Goal: Use online tool/utility: Use online tool/utility

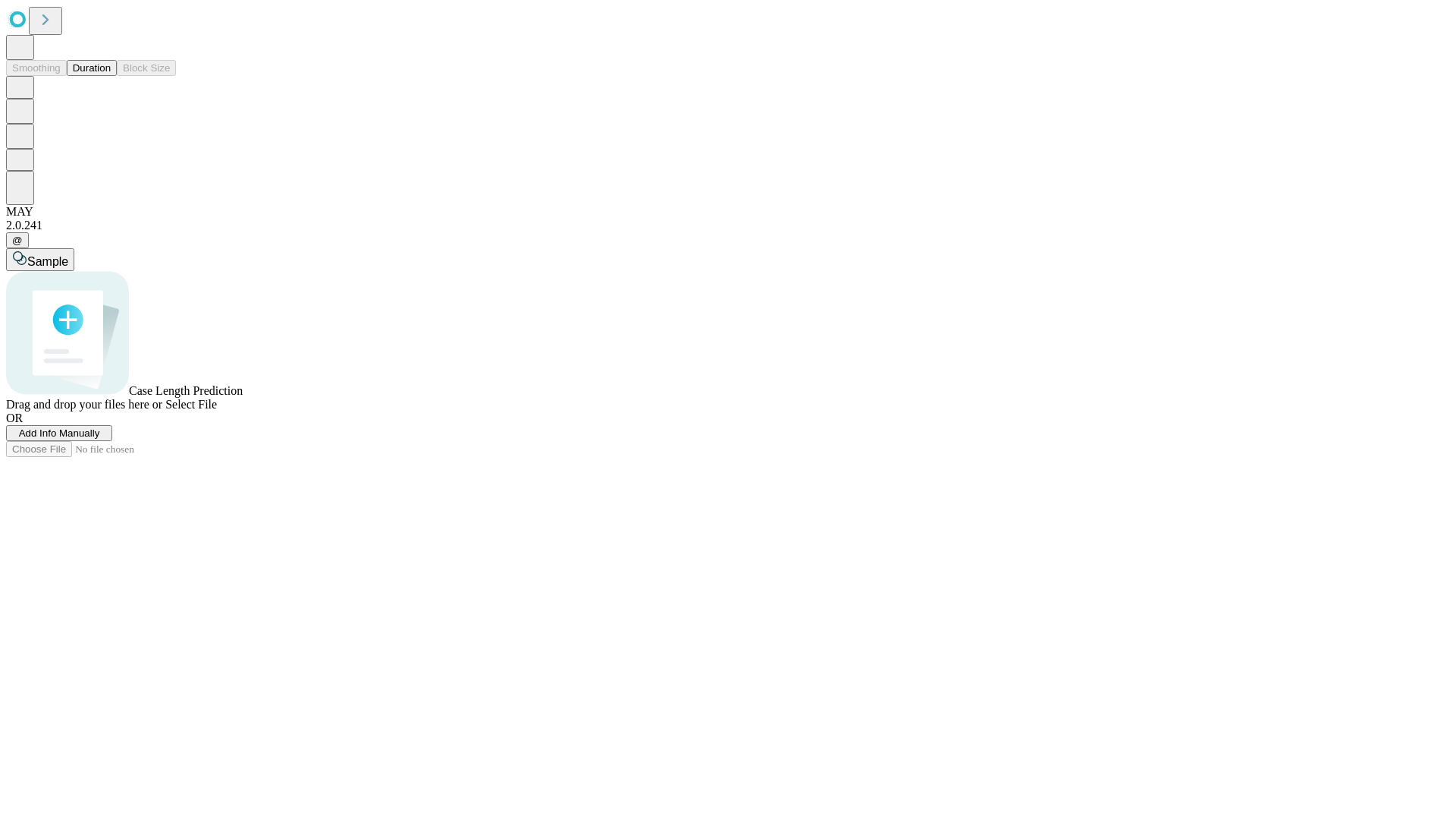
click at [111, 76] on button "Duration" at bounding box center [92, 68] width 50 height 16
click at [100, 439] on span "Add Info Manually" at bounding box center [59, 433] width 81 height 11
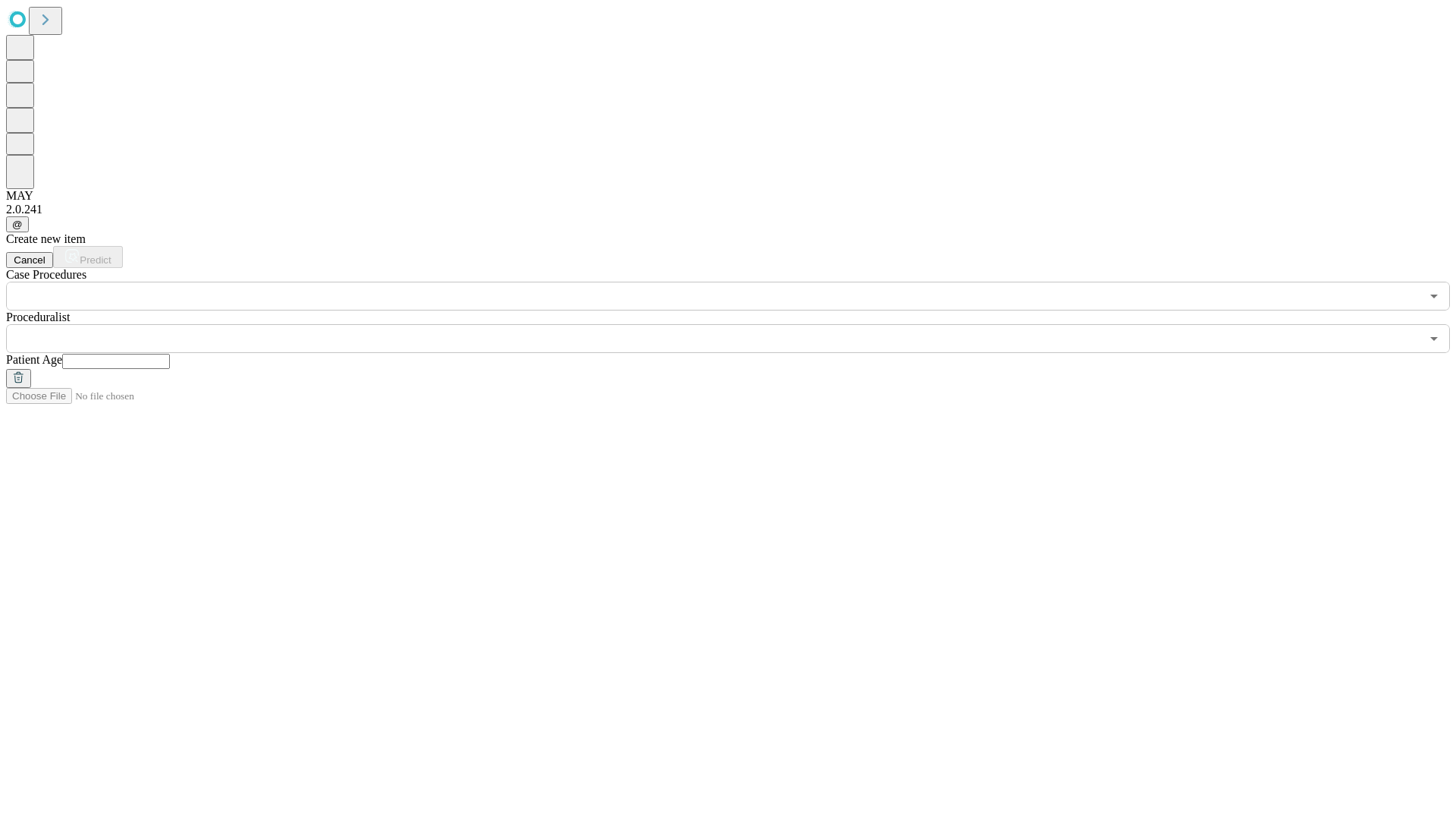
click at [170, 354] on input "text" at bounding box center [116, 361] width 107 height 15
type input "**"
click at [739, 324] on input "text" at bounding box center [713, 338] width 1414 height 29
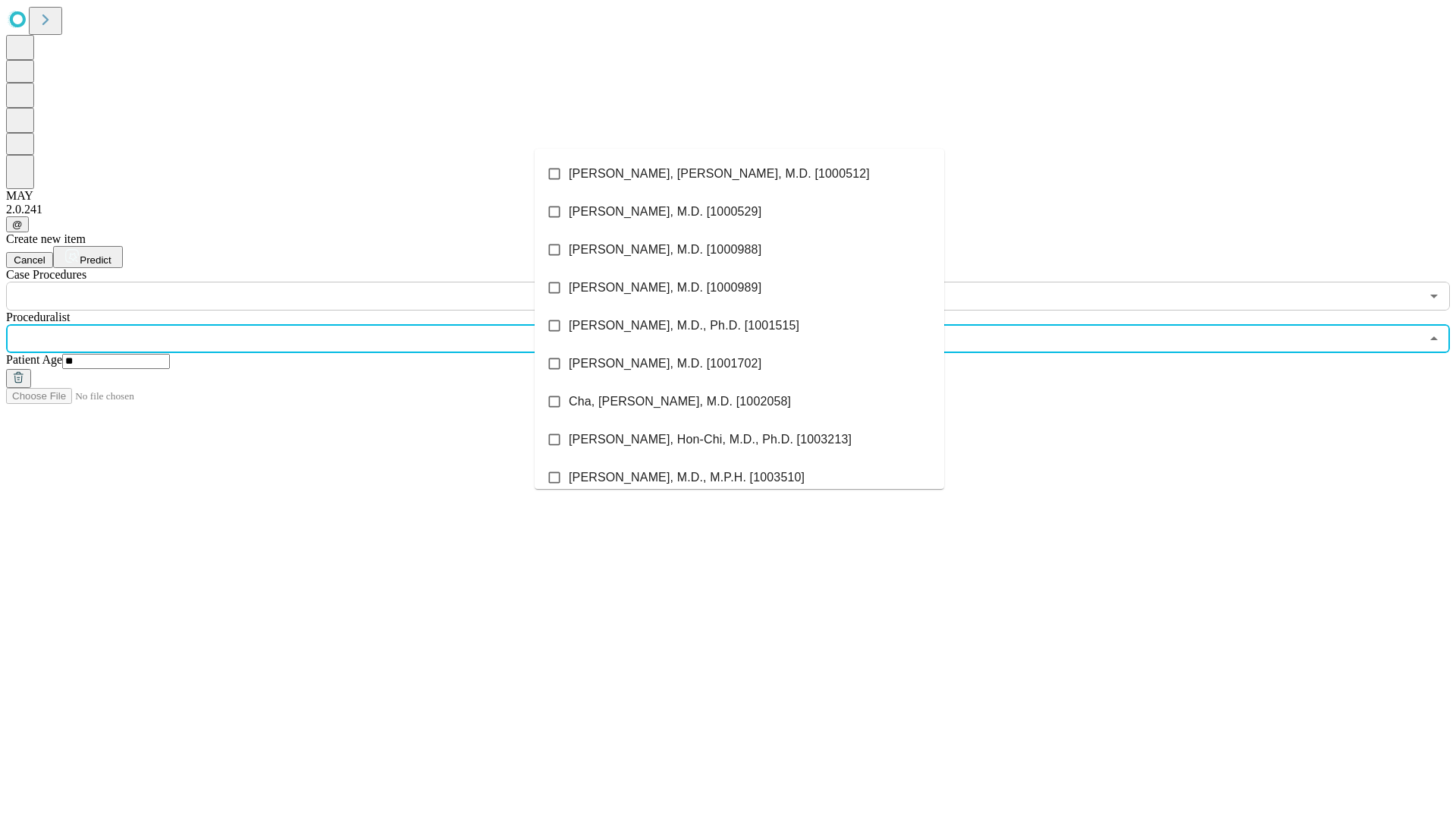
click at [739, 174] on li "[PERSON_NAME], [PERSON_NAME], M.D. [1000512]" at bounding box center [739, 173] width 410 height 38
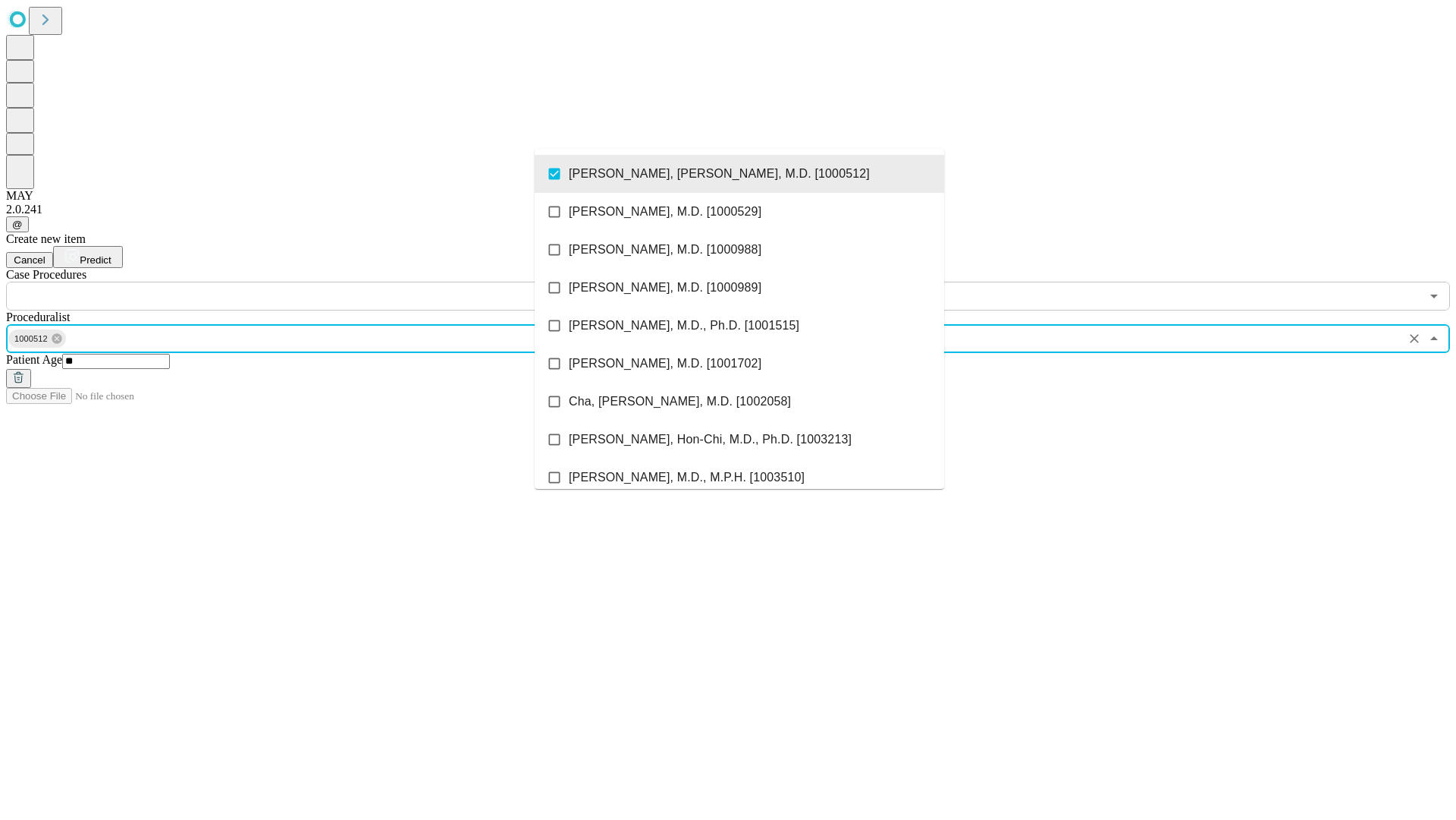
click at [318, 281] on input "text" at bounding box center [713, 295] width 1414 height 29
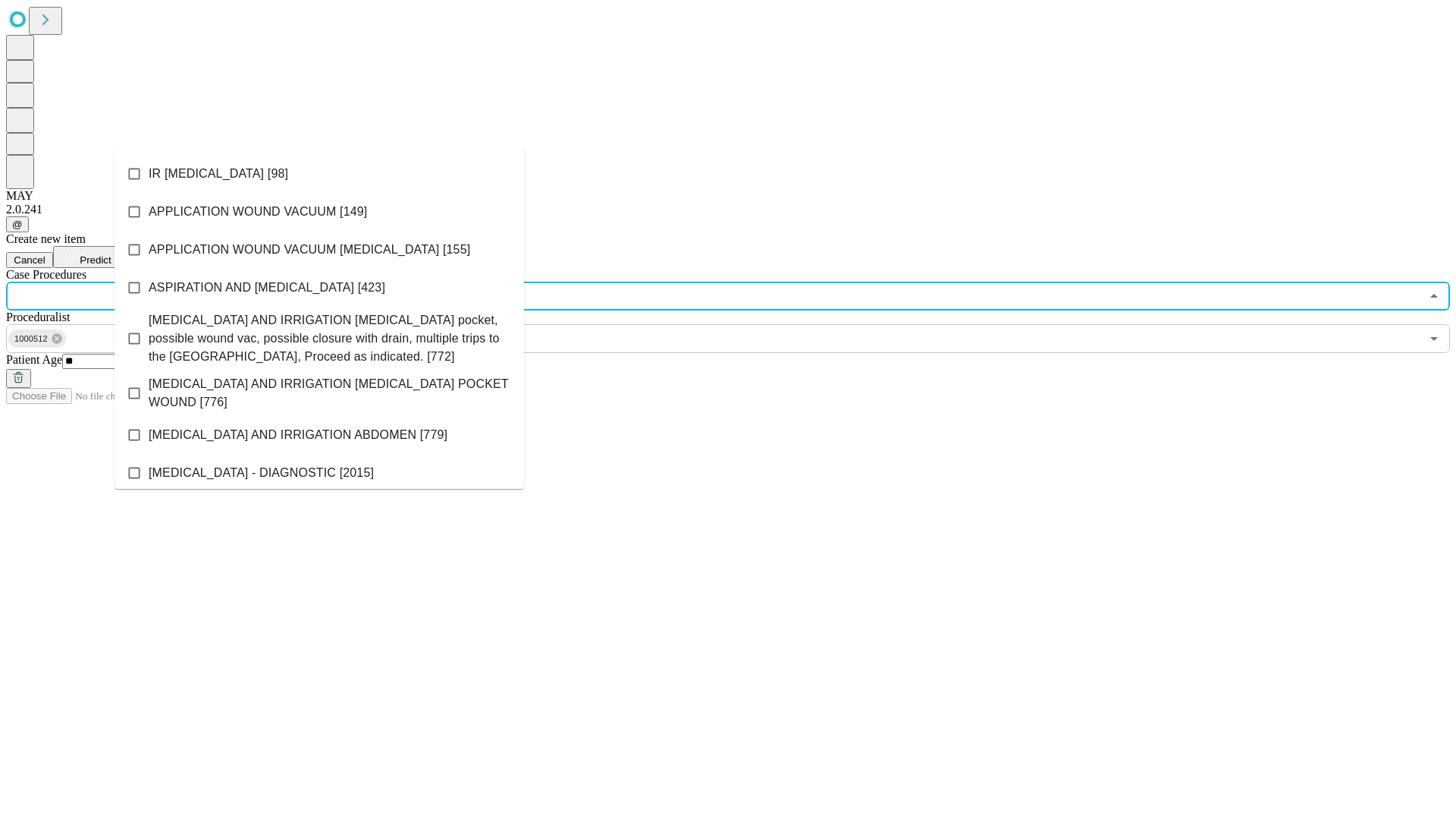
click at [319, 174] on li "IR [MEDICAL_DATA] [98]" at bounding box center [319, 173] width 410 height 38
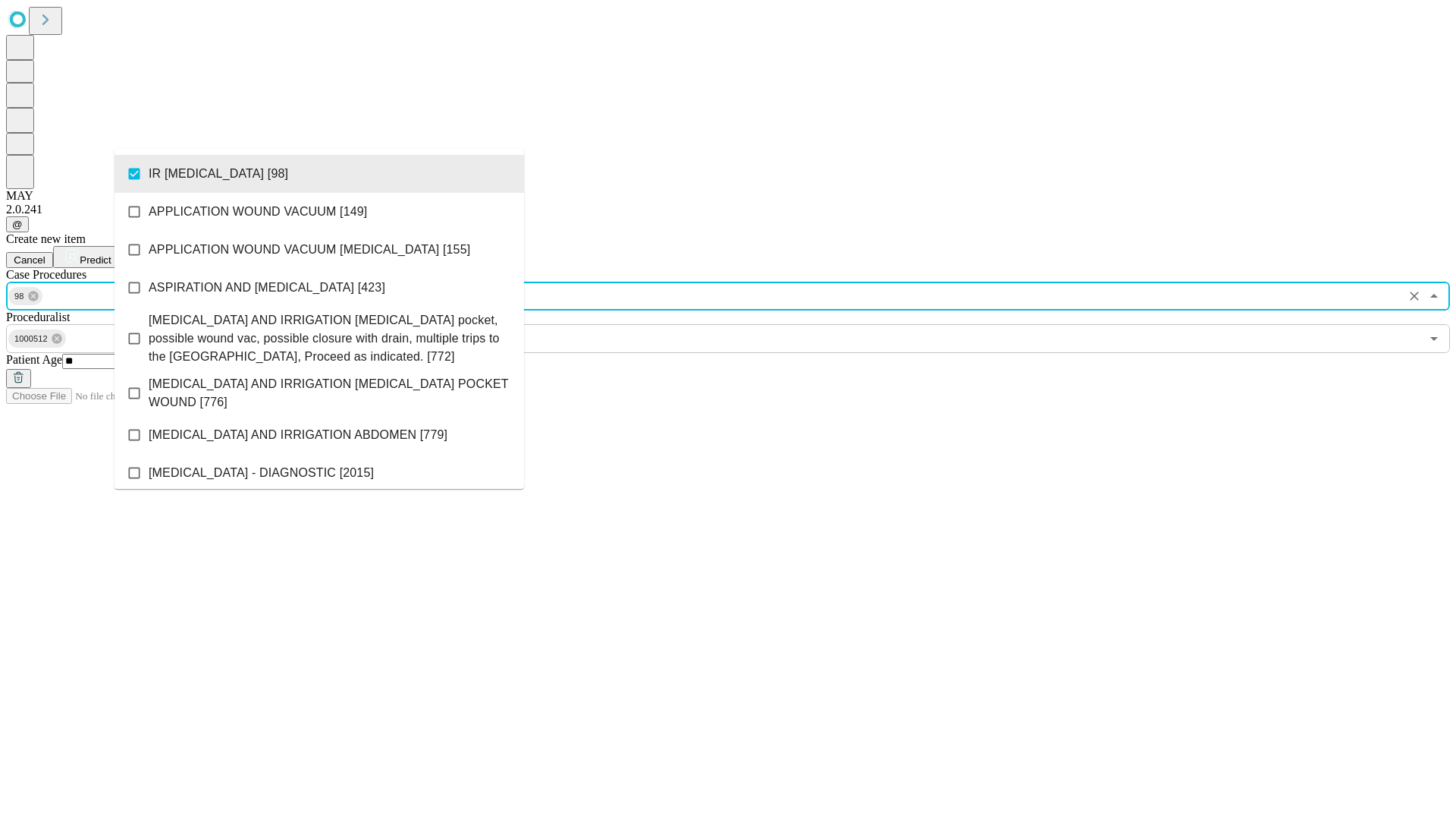
click at [111, 255] on span "Predict" at bounding box center [95, 260] width 31 height 11
